Goal: Information Seeking & Learning: Compare options

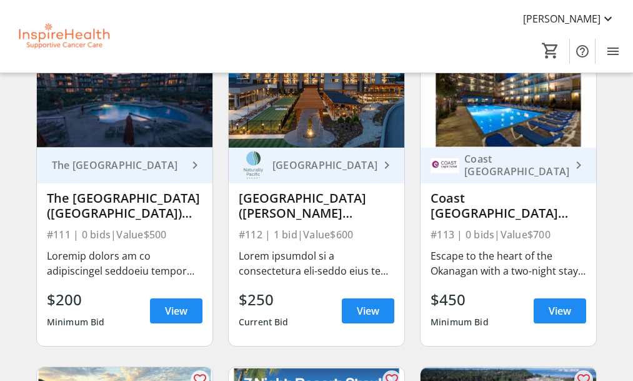
scroll to position [2049, 0]
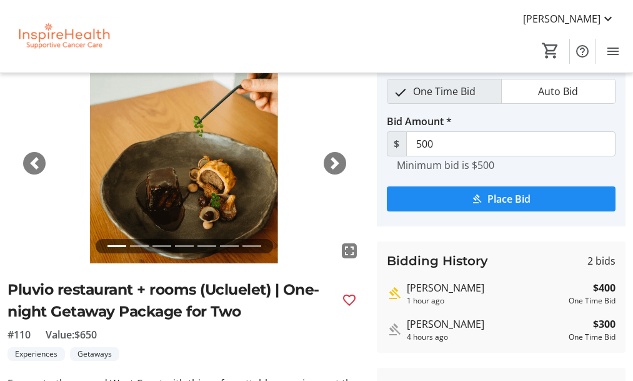
scroll to position [52, 0]
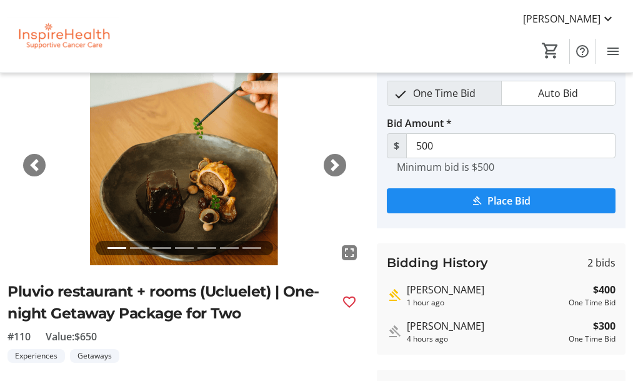
click at [331, 171] on span "button" at bounding box center [335, 165] width 12 height 12
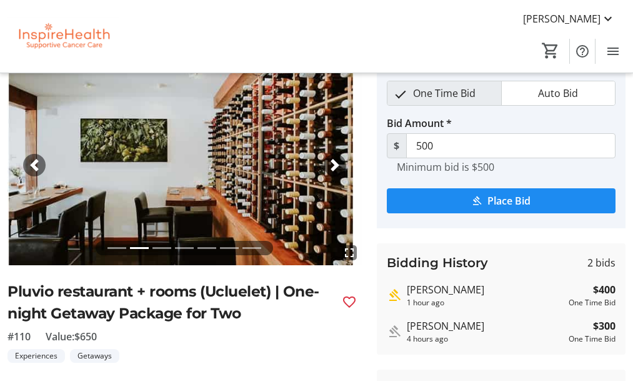
click at [331, 171] on span "button" at bounding box center [335, 165] width 12 height 12
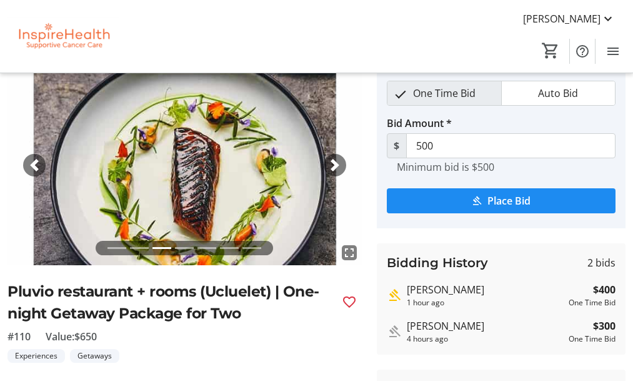
click at [331, 171] on span "button" at bounding box center [335, 165] width 12 height 12
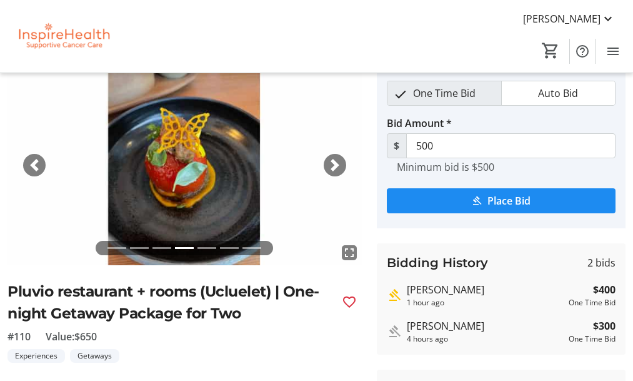
click at [331, 171] on span "button" at bounding box center [335, 165] width 12 height 12
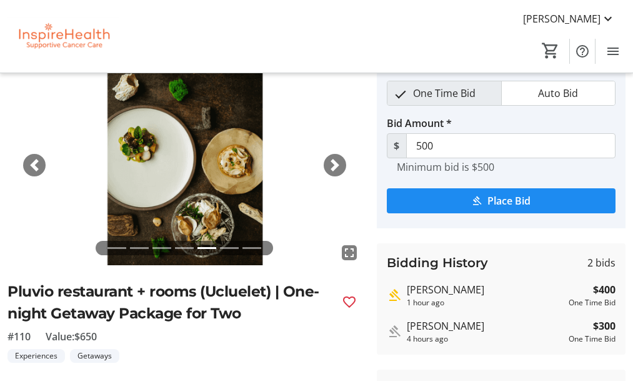
click at [331, 171] on span "button" at bounding box center [335, 165] width 12 height 12
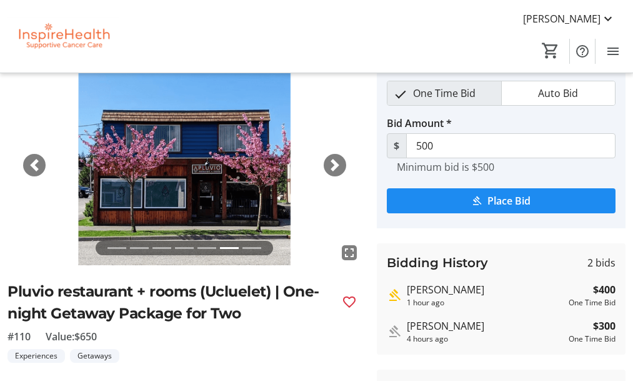
click at [332, 171] on span "button" at bounding box center [335, 165] width 12 height 12
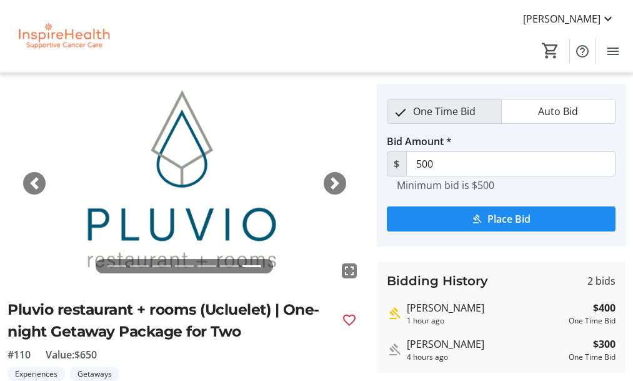
scroll to position [32, 0]
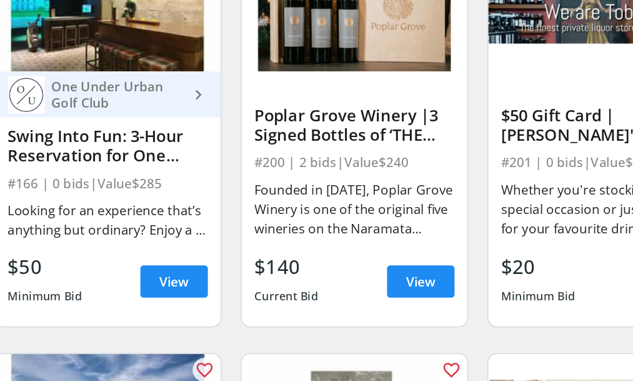
scroll to position [4284, 0]
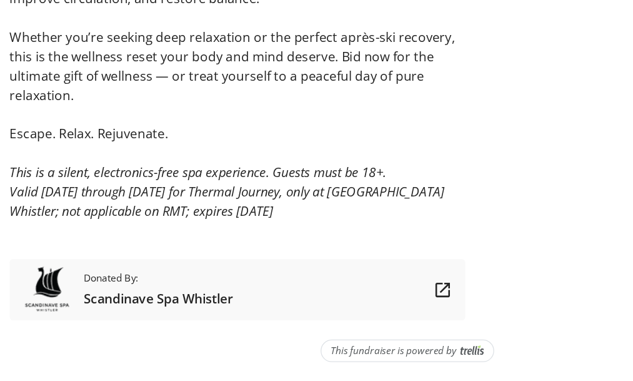
scroll to position [755, 0]
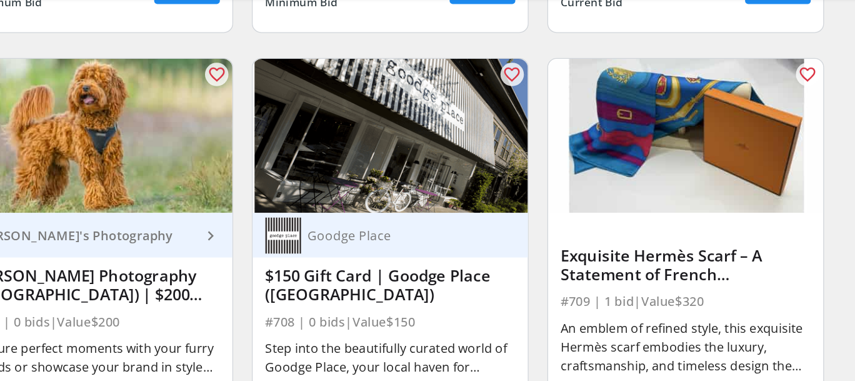
scroll to position [9669, 0]
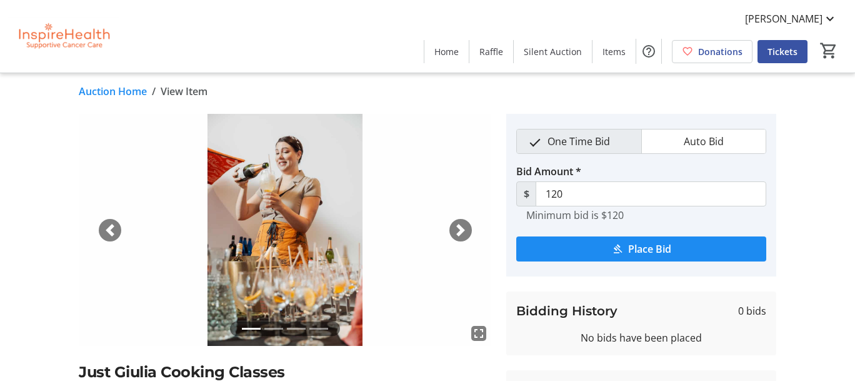
scroll to position [4, 0]
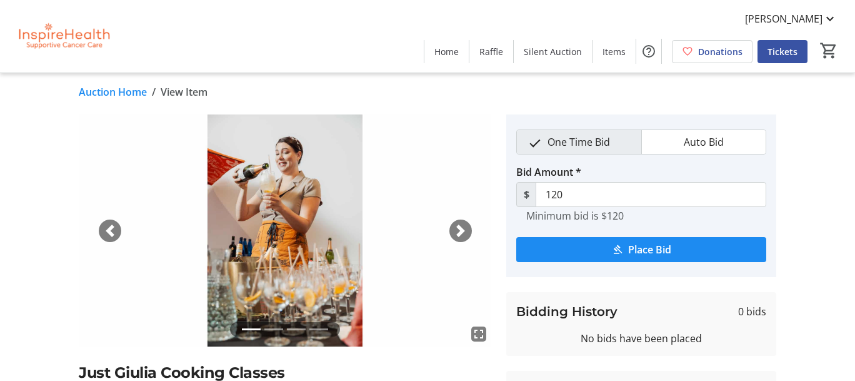
click at [124, 97] on link "Auction Home" at bounding box center [113, 91] width 68 height 15
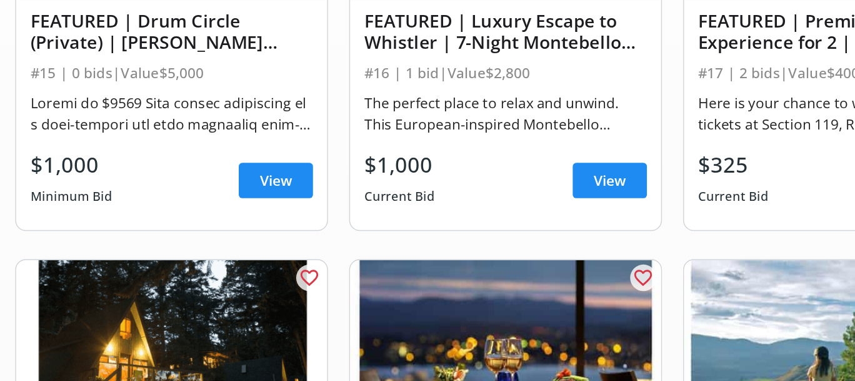
scroll to position [582, 0]
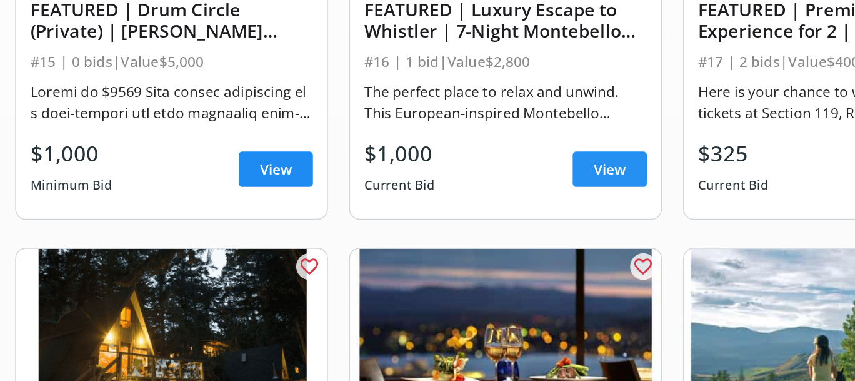
click at [490, 238] on span "View" at bounding box center [501, 230] width 22 height 15
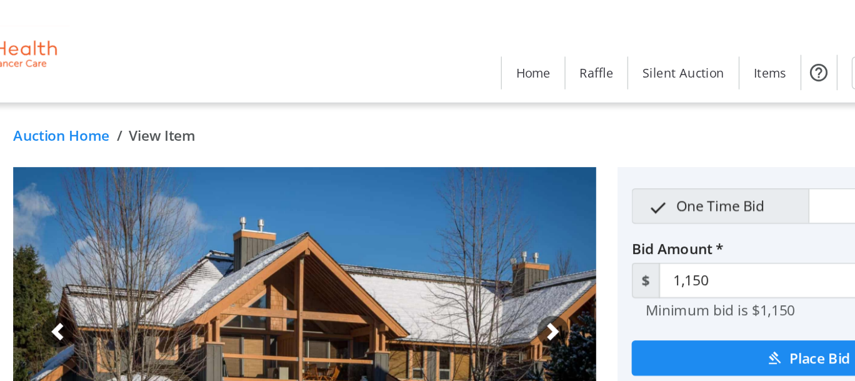
click at [114, 102] on link "Auction Home" at bounding box center [113, 95] width 68 height 15
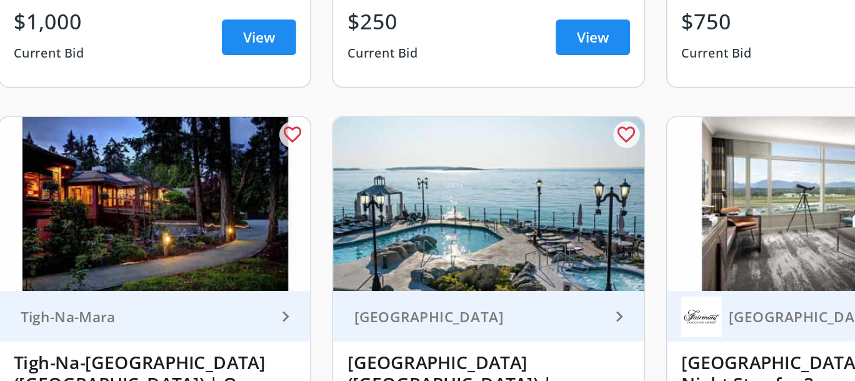
scroll to position [1024, 0]
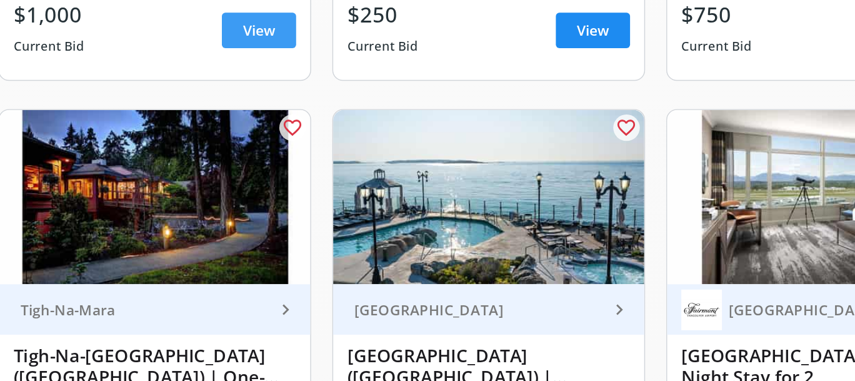
click at [254, 140] on span "View" at bounding box center [265, 132] width 22 height 15
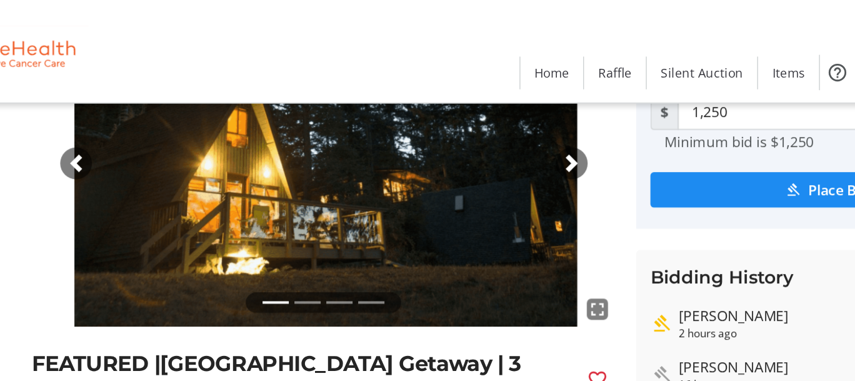
scroll to position [118, 0]
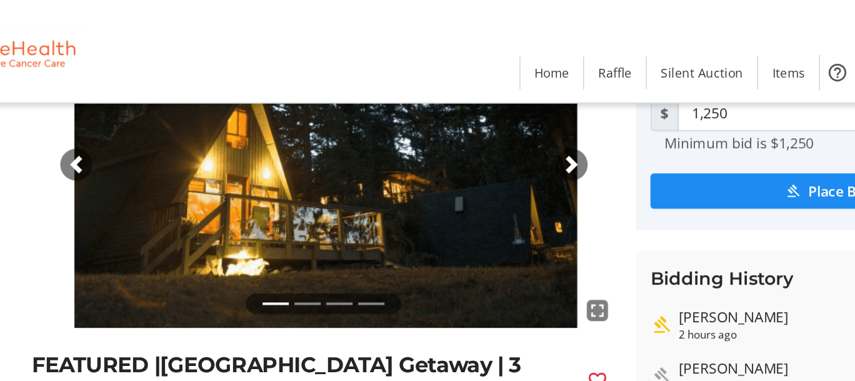
click at [457, 122] on span "button" at bounding box center [460, 116] width 12 height 12
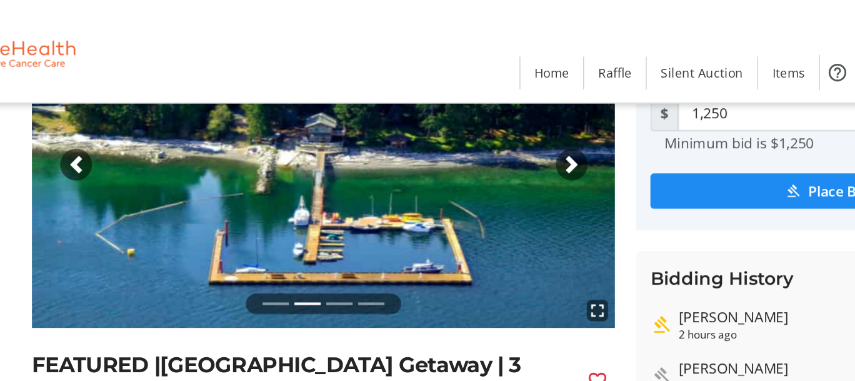
click at [457, 122] on span "button" at bounding box center [460, 116] width 12 height 12
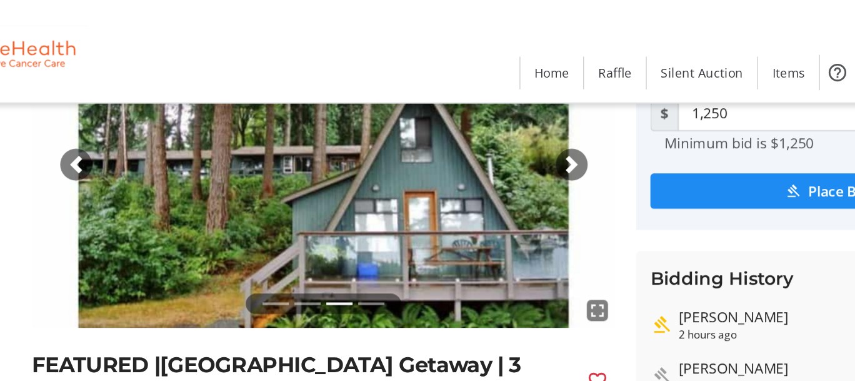
click at [457, 122] on span "button" at bounding box center [460, 116] width 12 height 12
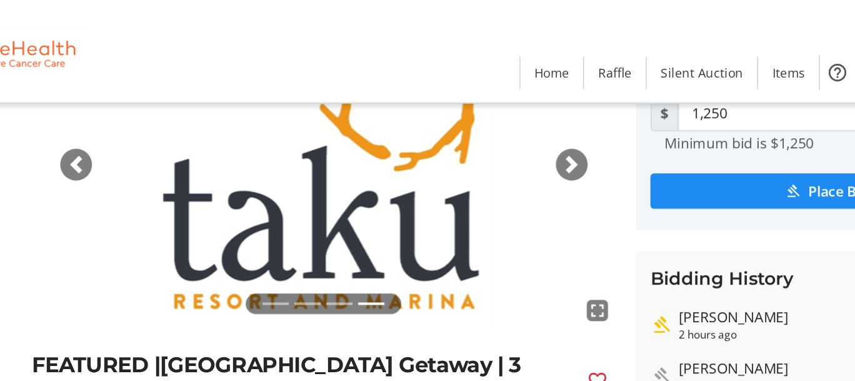
click at [457, 122] on span "button" at bounding box center [460, 116] width 12 height 12
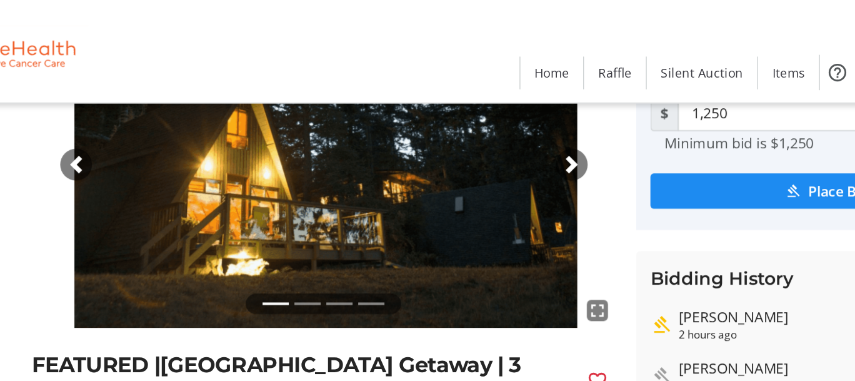
click at [457, 122] on span "button" at bounding box center [460, 116] width 12 height 12
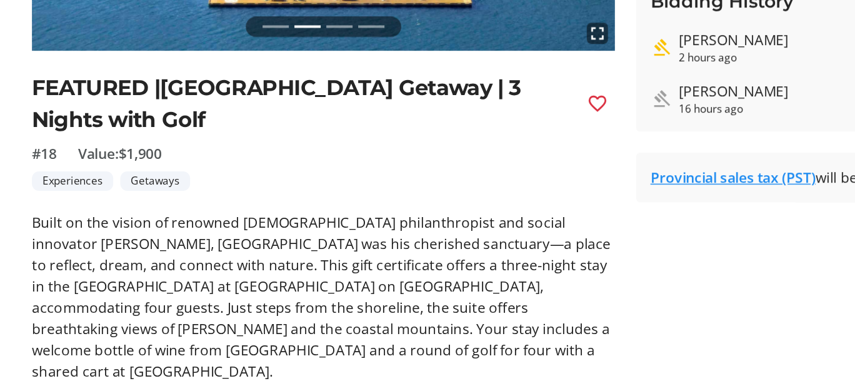
scroll to position [207, 0]
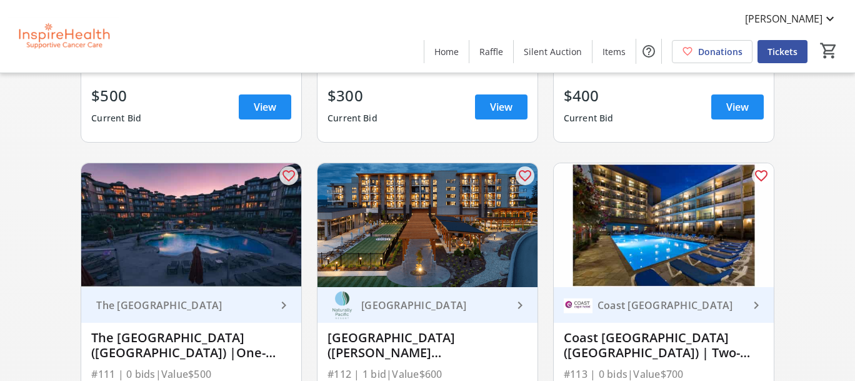
scroll to position [2035, 0]
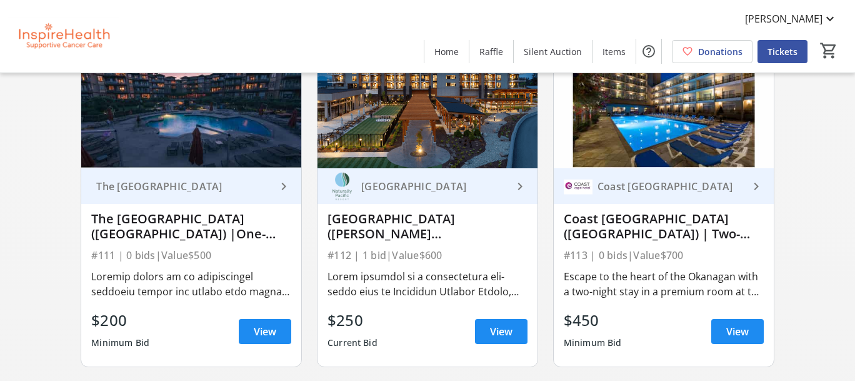
scroll to position [2196, 0]
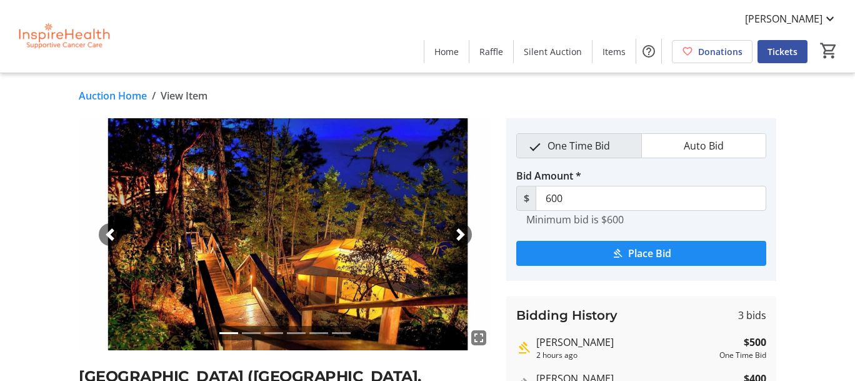
click at [461, 241] on span "button" at bounding box center [460, 234] width 12 height 12
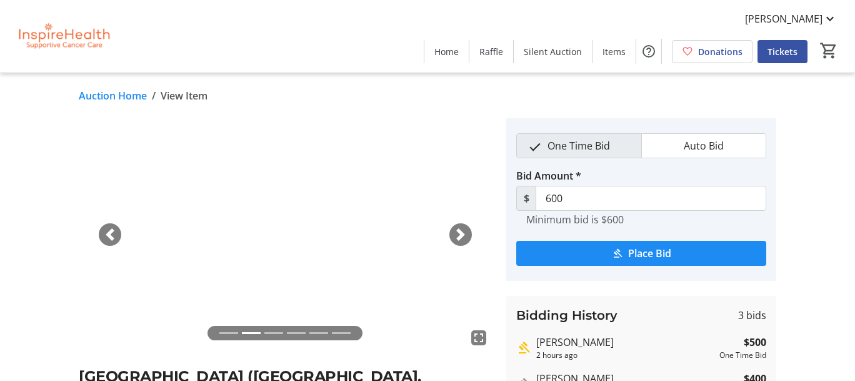
click at [461, 241] on span "button" at bounding box center [460, 234] width 12 height 12
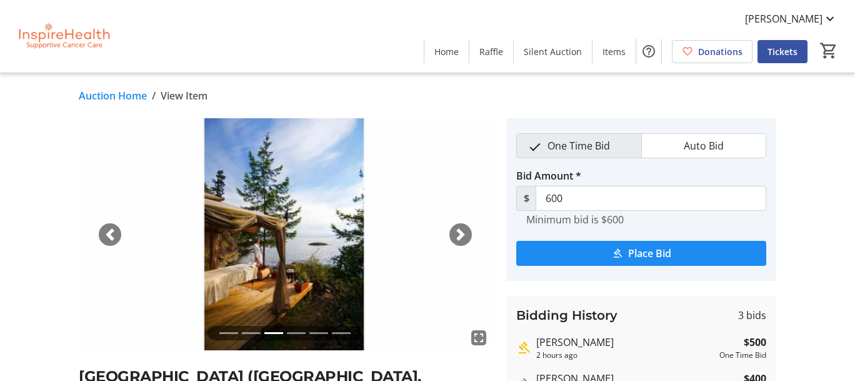
click at [461, 241] on span "button" at bounding box center [460, 234] width 12 height 12
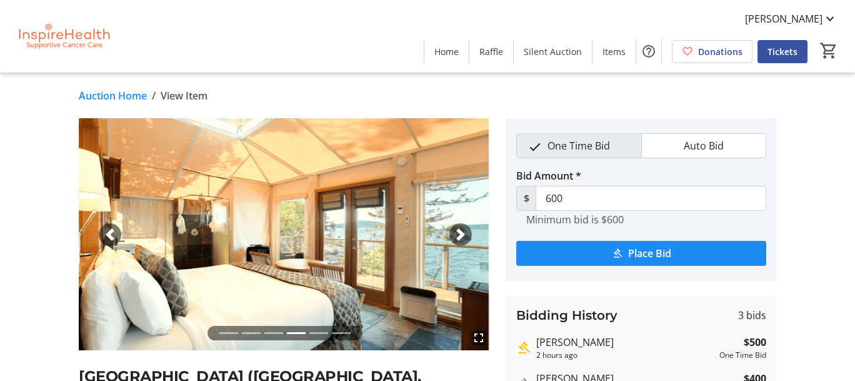
click at [461, 241] on span "button" at bounding box center [460, 234] width 12 height 12
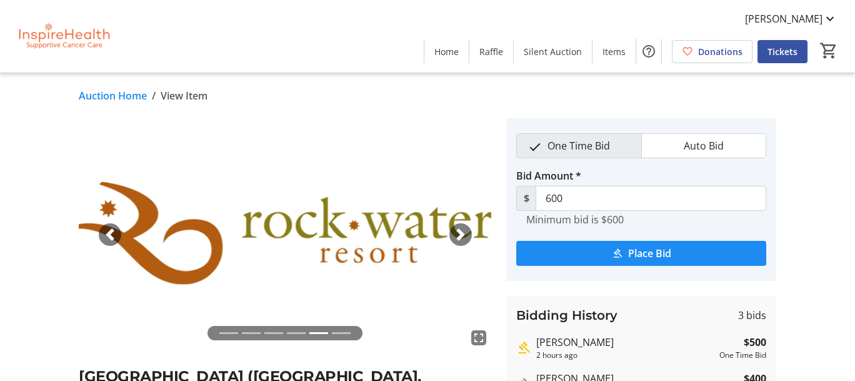
click at [461, 241] on span "button" at bounding box center [460, 234] width 12 height 12
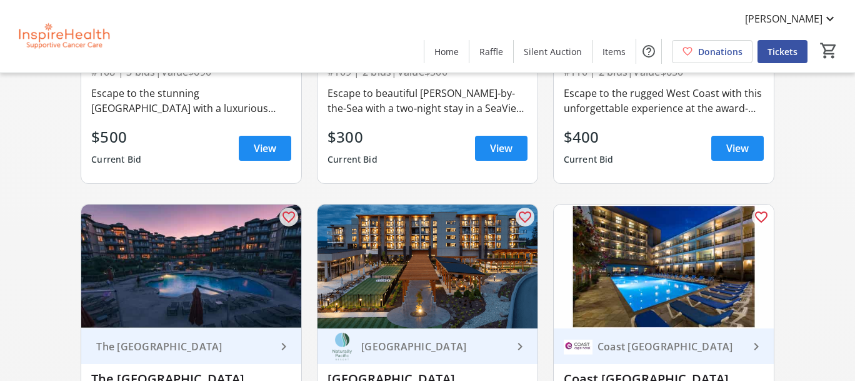
scroll to position [2032, 0]
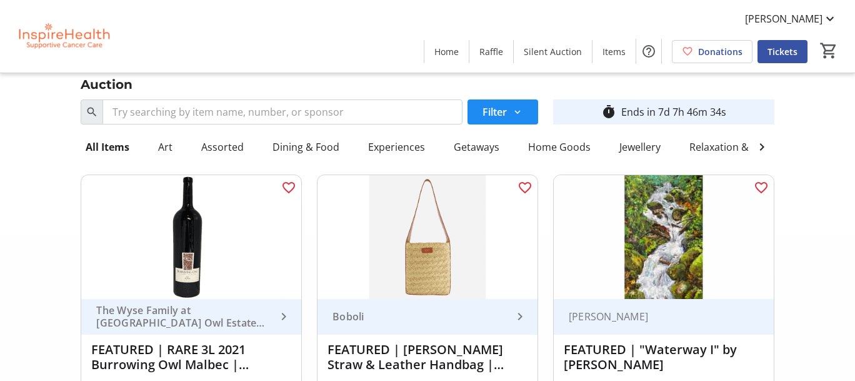
scroll to position [10, 0]
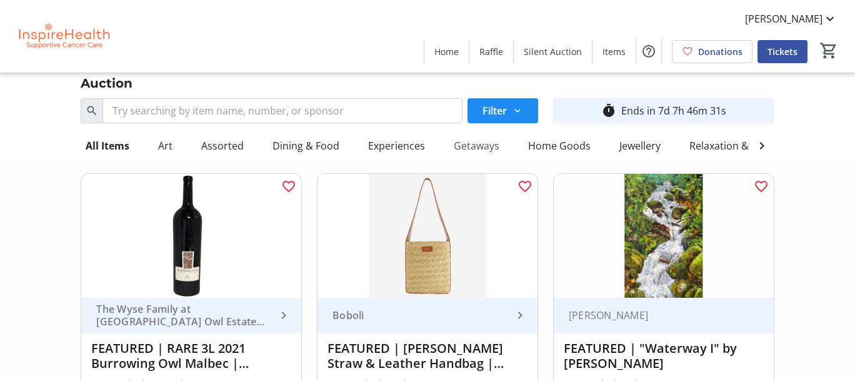
click at [504, 158] on div "Getaways" at bounding box center [477, 145] width 56 height 25
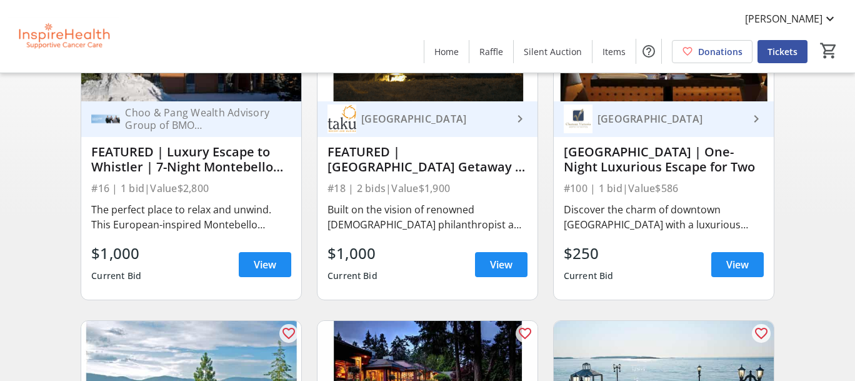
scroll to position [204, 0]
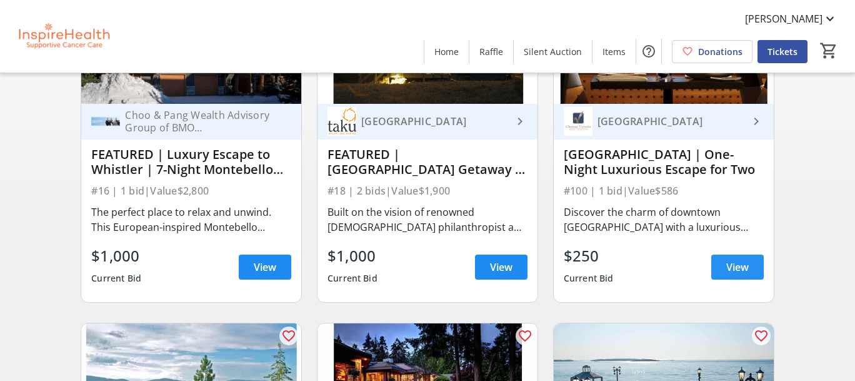
click at [632, 274] on span "View" at bounding box center [737, 266] width 22 height 15
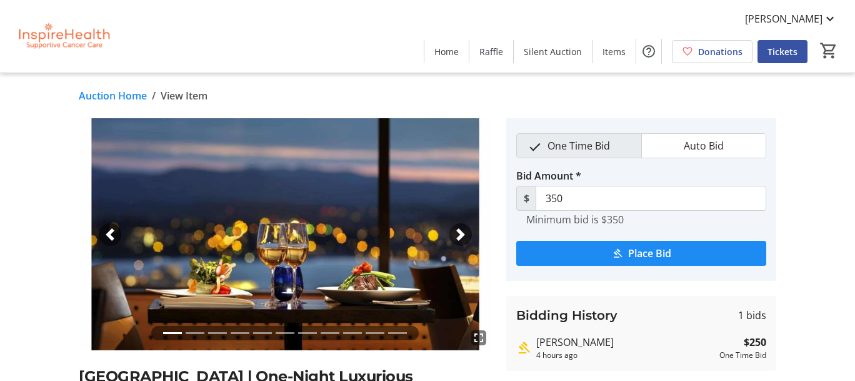
click at [461, 241] on span "button" at bounding box center [460, 234] width 12 height 12
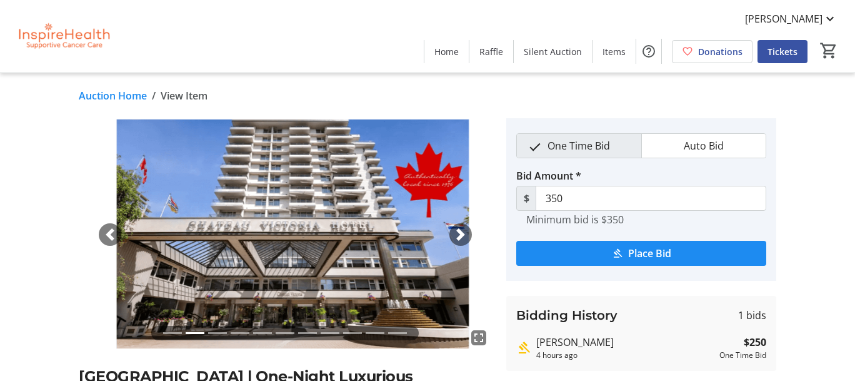
click at [461, 241] on span "button" at bounding box center [460, 234] width 12 height 12
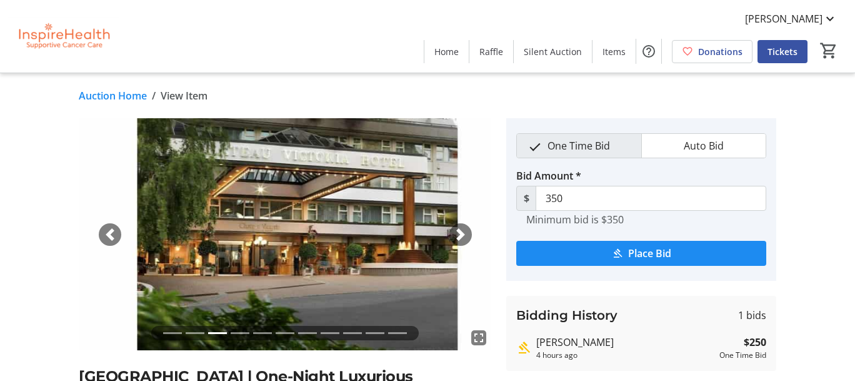
click at [461, 241] on span "button" at bounding box center [460, 234] width 12 height 12
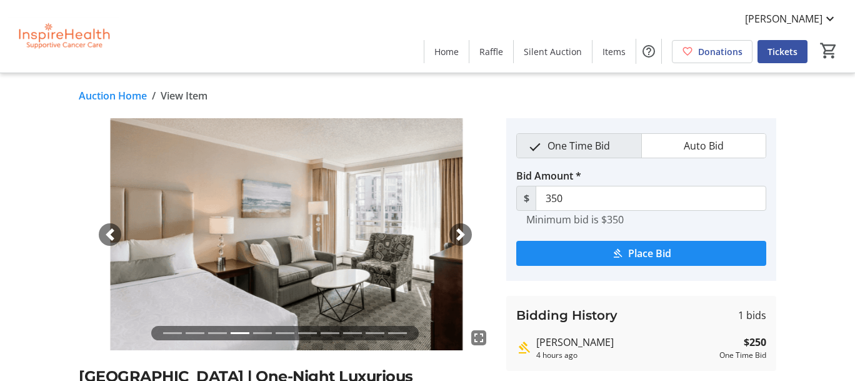
click at [461, 241] on span "button" at bounding box center [460, 234] width 12 height 12
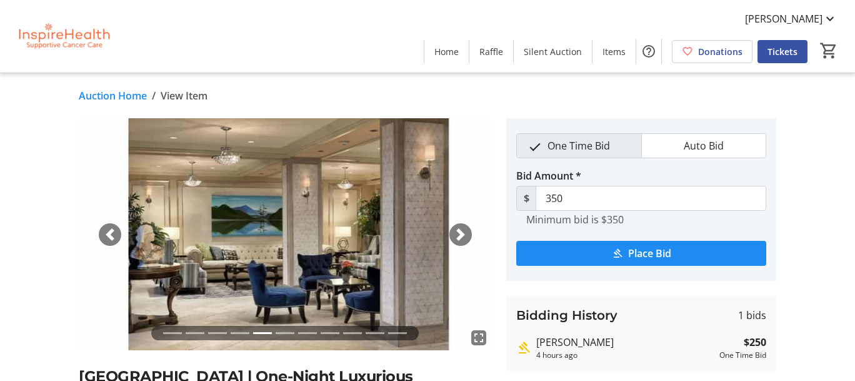
click at [461, 241] on span "button" at bounding box center [460, 234] width 12 height 12
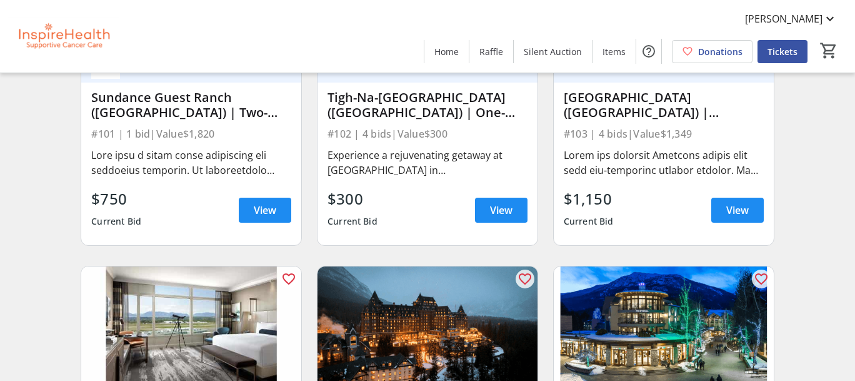
scroll to position [604, 0]
click at [254, 217] on span "View" at bounding box center [265, 209] width 22 height 15
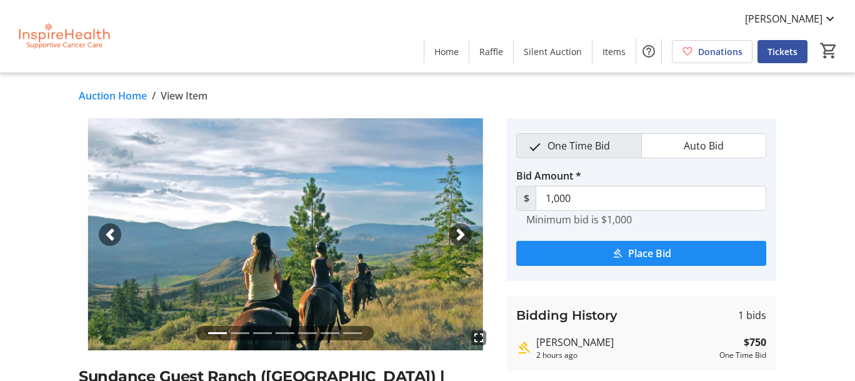
click at [119, 103] on link "Auction Home" at bounding box center [113, 95] width 68 height 15
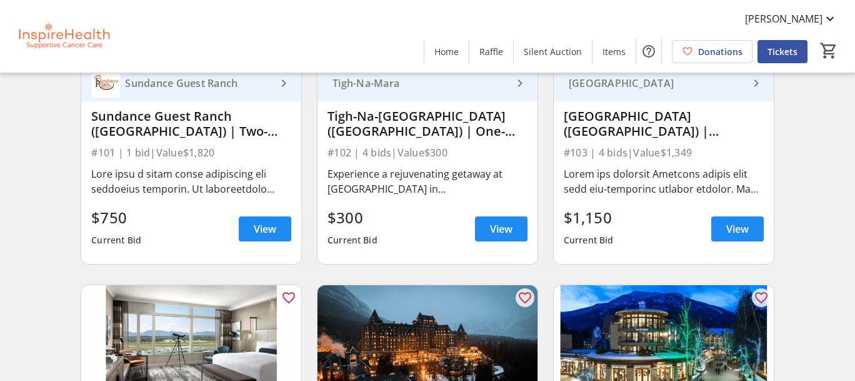
scroll to position [595, 0]
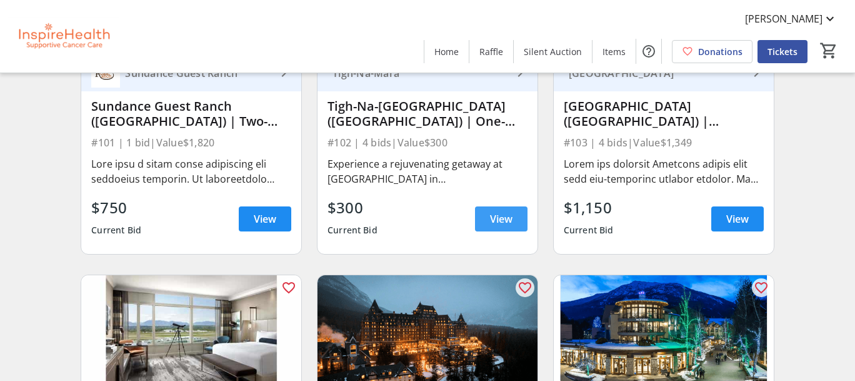
click at [494, 226] on span "View" at bounding box center [501, 218] width 22 height 15
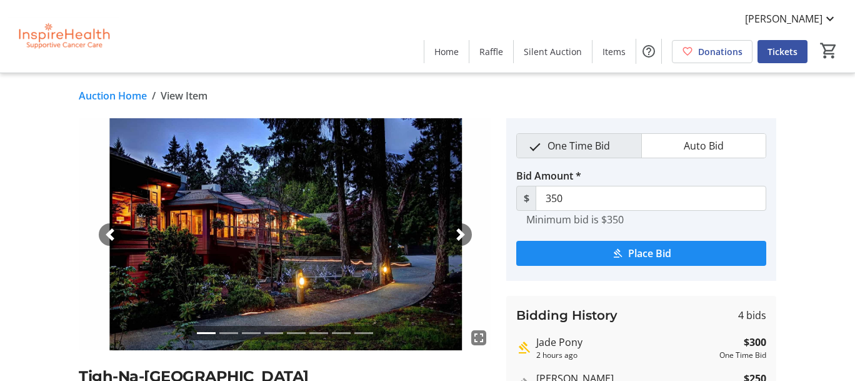
click at [460, 241] on span "button" at bounding box center [460, 234] width 12 height 12
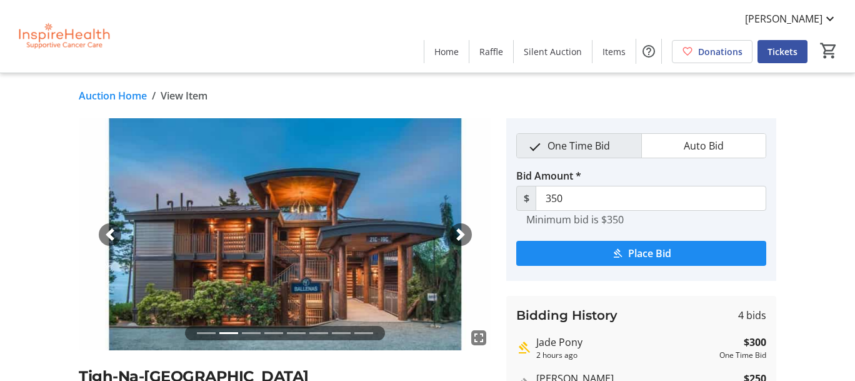
click at [460, 241] on span "button" at bounding box center [460, 234] width 12 height 12
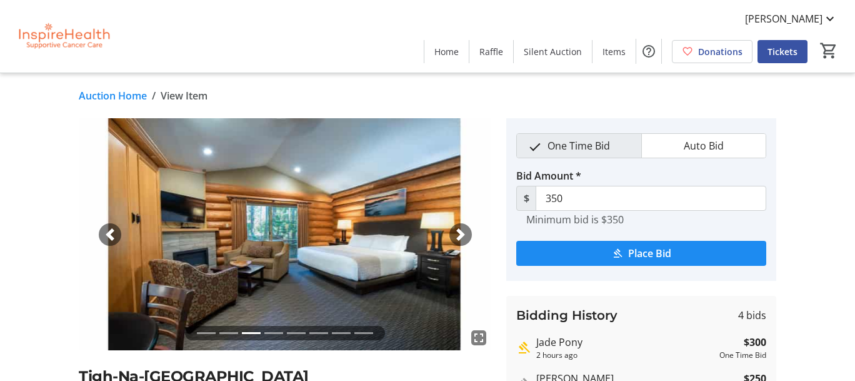
click at [460, 241] on span "button" at bounding box center [460, 234] width 12 height 12
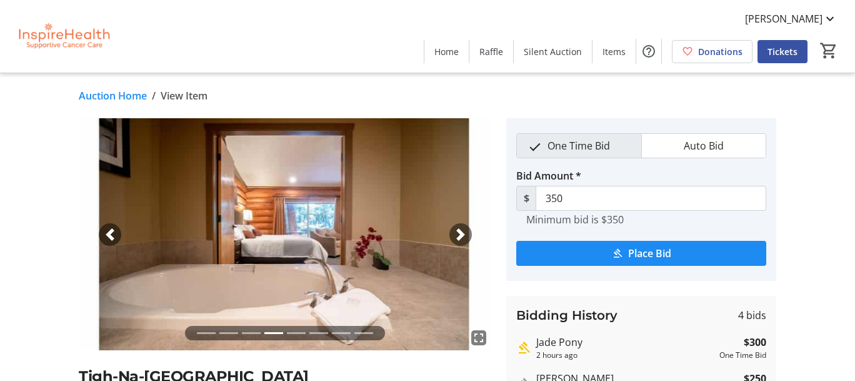
click at [460, 241] on span "button" at bounding box center [460, 234] width 12 height 12
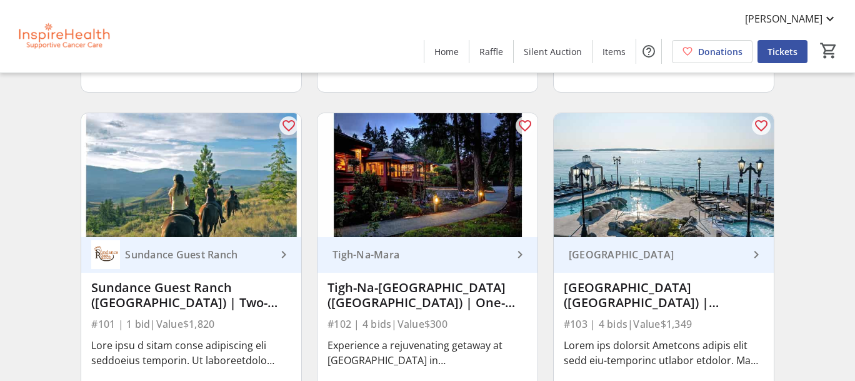
scroll to position [406, 0]
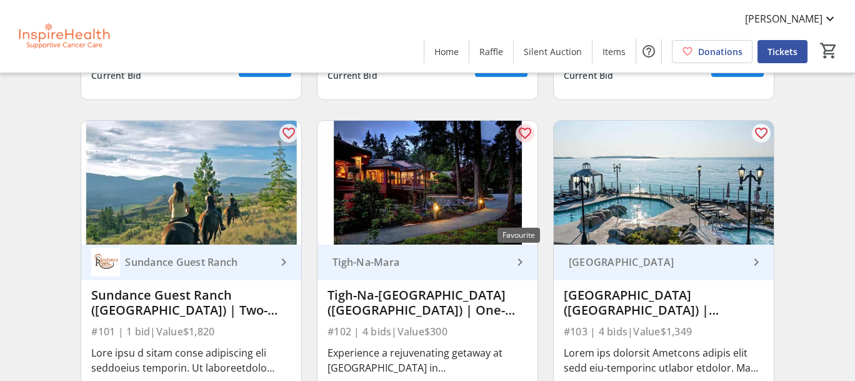
click at [524, 141] on mat-icon "favorite_outline" at bounding box center [524, 133] width 15 height 15
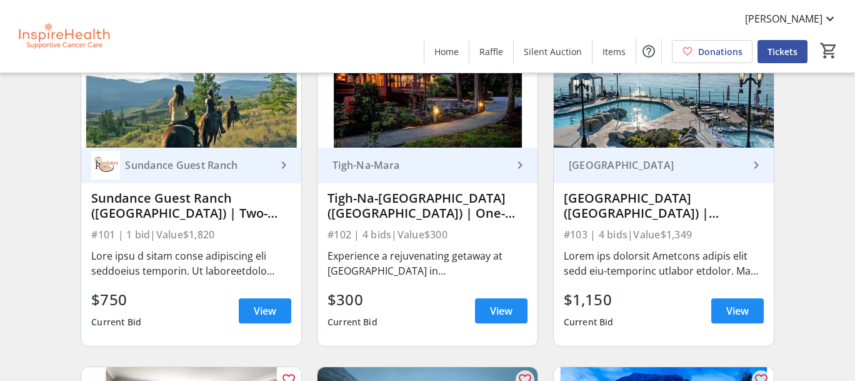
scroll to position [499, 0]
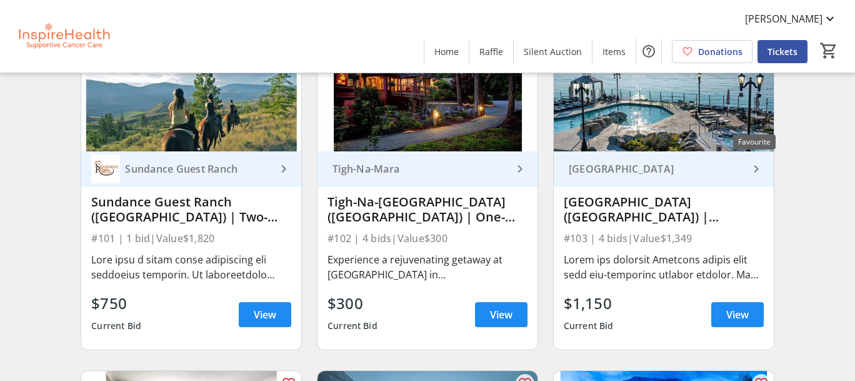
click at [632, 47] on mat-icon "favorite_outline" at bounding box center [761, 39] width 15 height 15
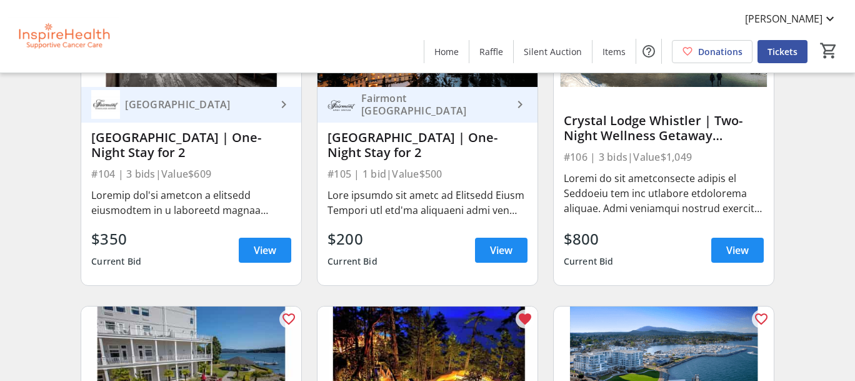
scroll to position [906, 0]
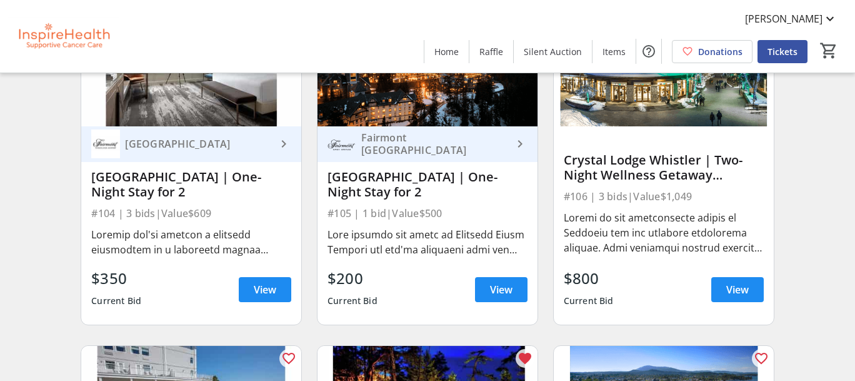
scroll to position [855, 0]
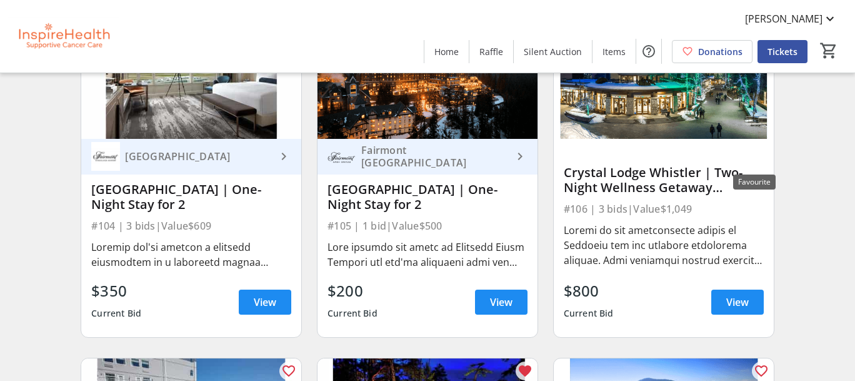
click at [632, 35] on mat-icon "favorite_outline" at bounding box center [761, 27] width 15 height 15
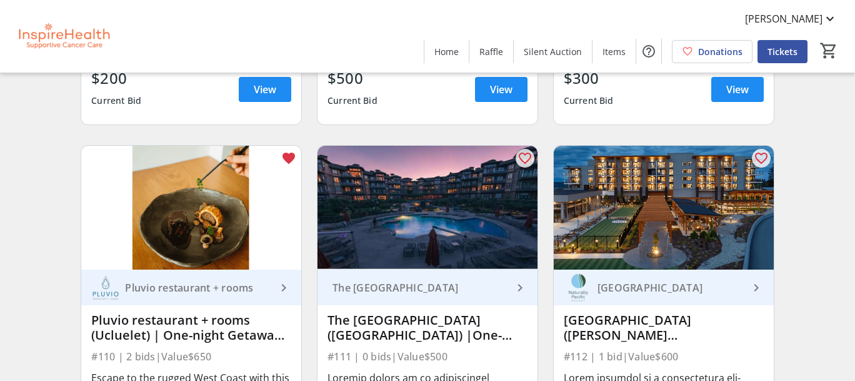
scroll to position [1413, 0]
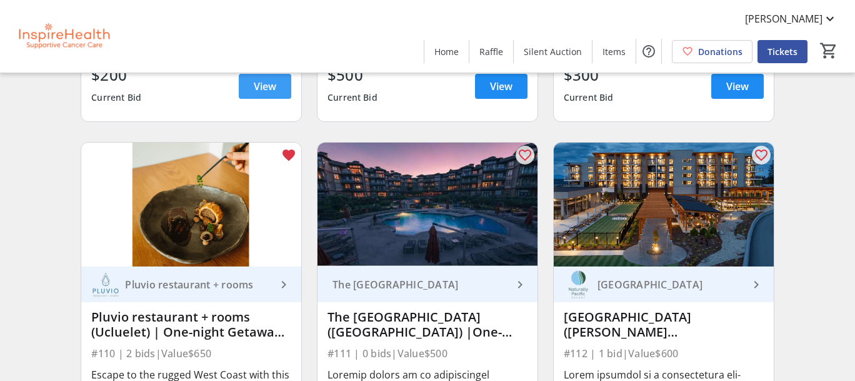
click at [263, 94] on span "View" at bounding box center [265, 86] width 22 height 15
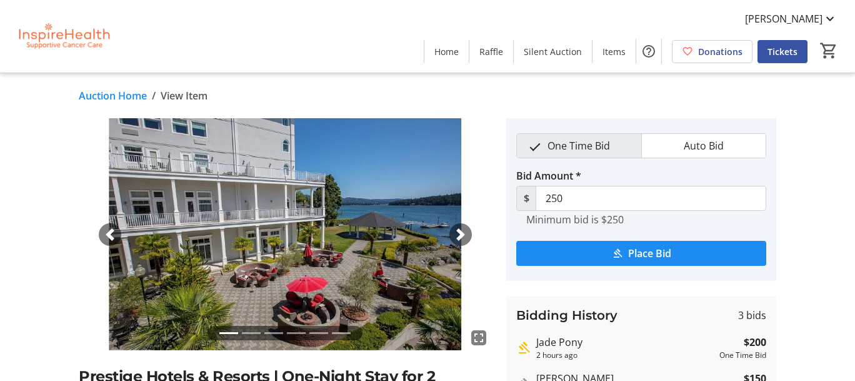
click at [103, 101] on link "Auction Home" at bounding box center [113, 95] width 68 height 15
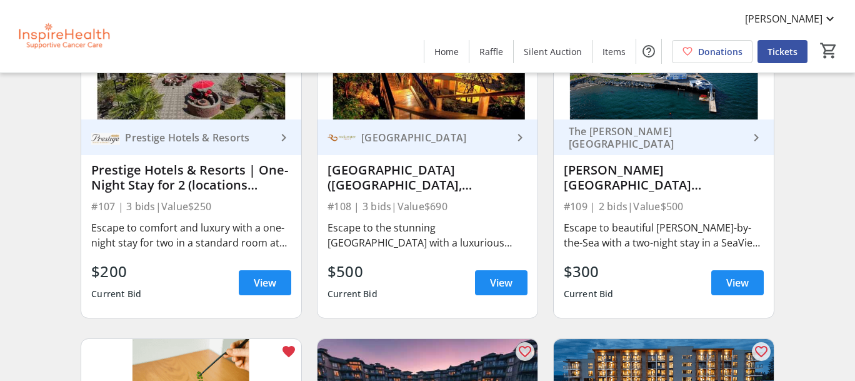
scroll to position [1202, 0]
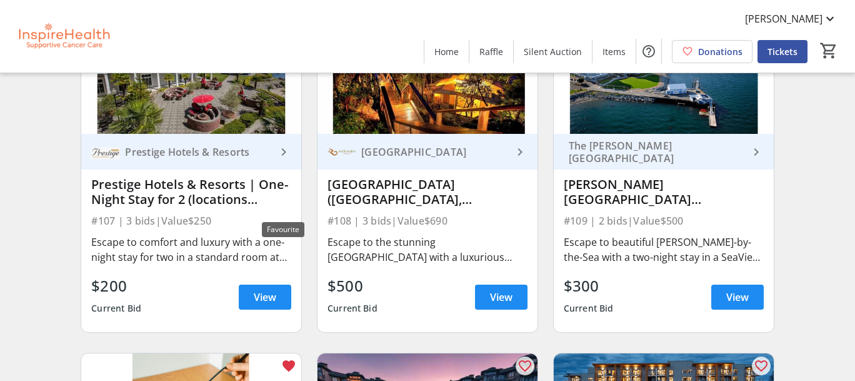
click at [286, 31] on mat-icon "favorite_outline" at bounding box center [288, 23] width 15 height 15
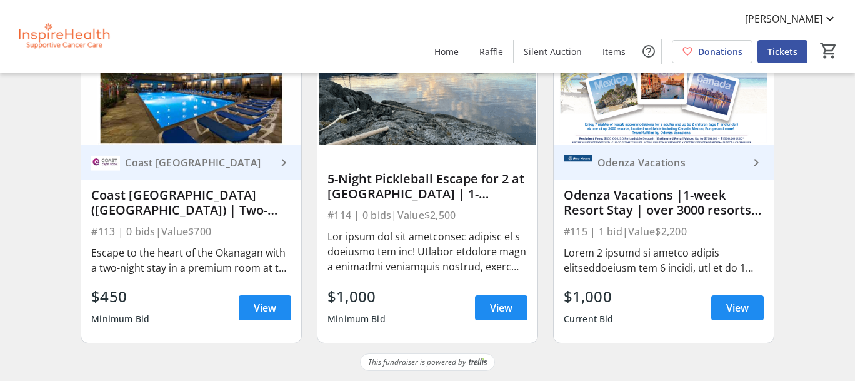
scroll to position [2199, 0]
